Goal: Find specific page/section: Find specific page/section

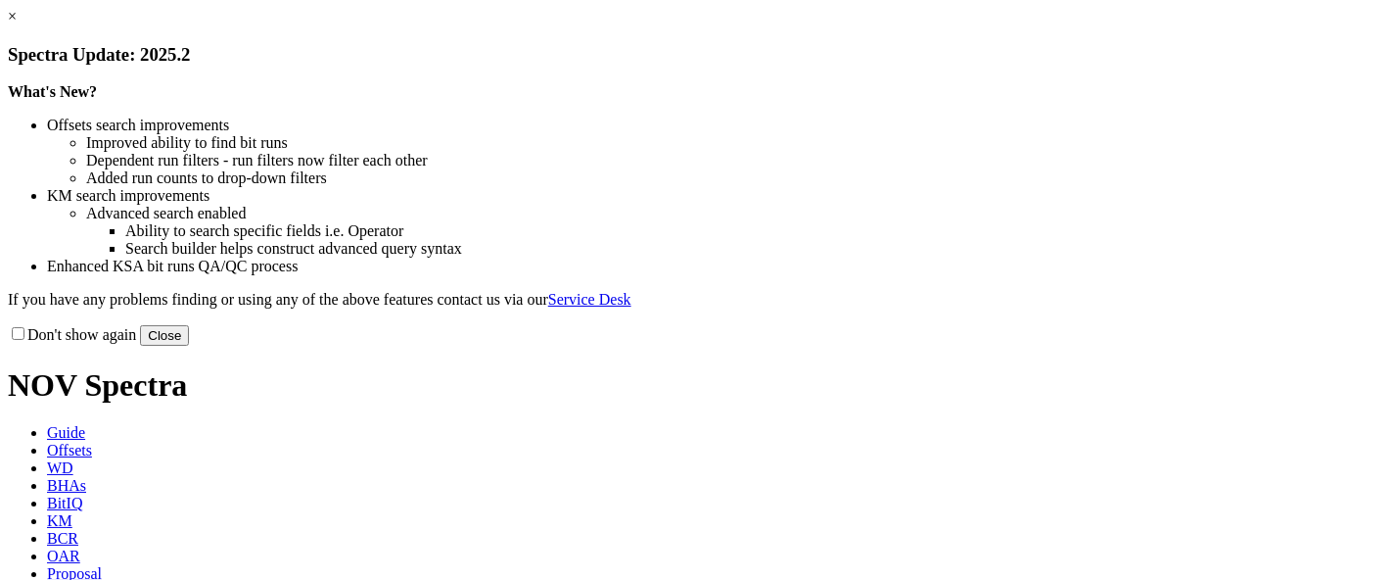
click at [17, 24] on link "×" at bounding box center [12, 16] width 9 height 17
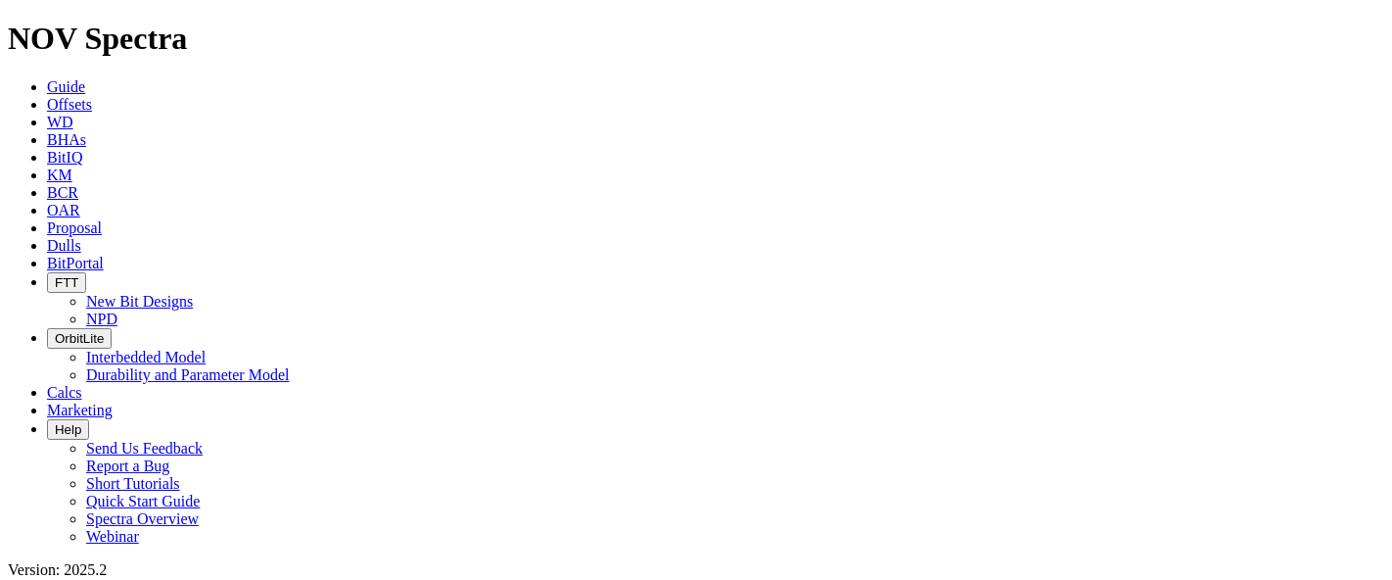
click at [47, 237] on icon at bounding box center [47, 245] width 0 height 17
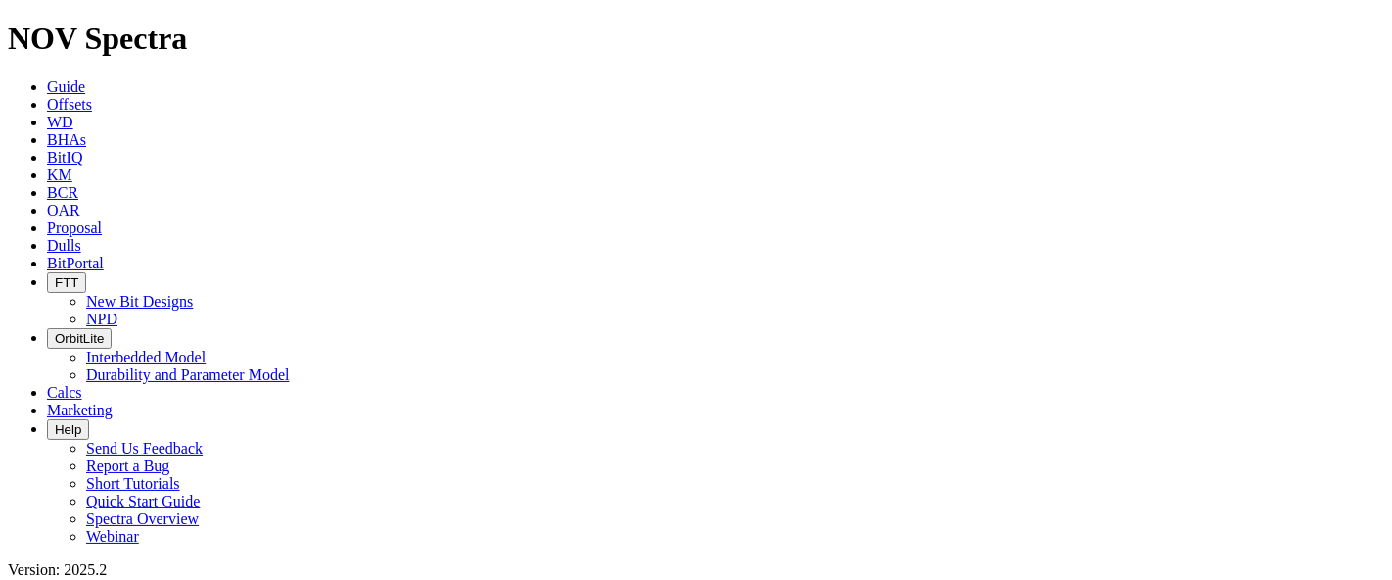
paste input "S321378"
drag, startPoint x: 994, startPoint y: 86, endPoint x: 908, endPoint y: 81, distance: 86.3
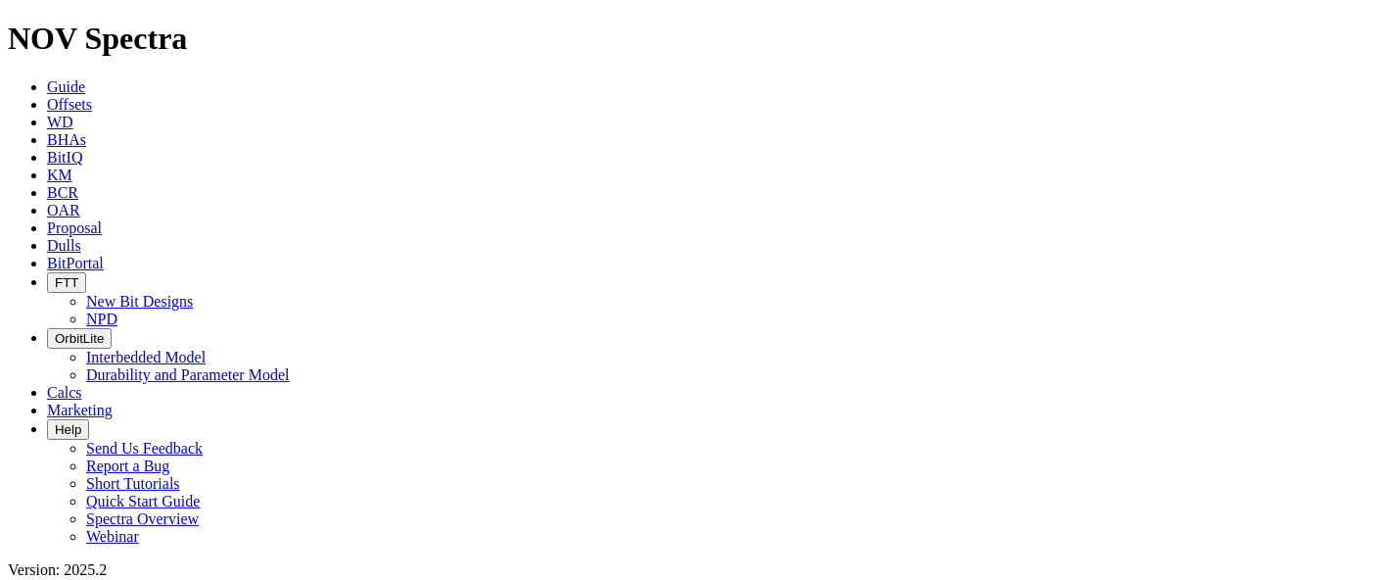
paste input "780"
type input "S321780"
